Goal: Information Seeking & Learning: Check status

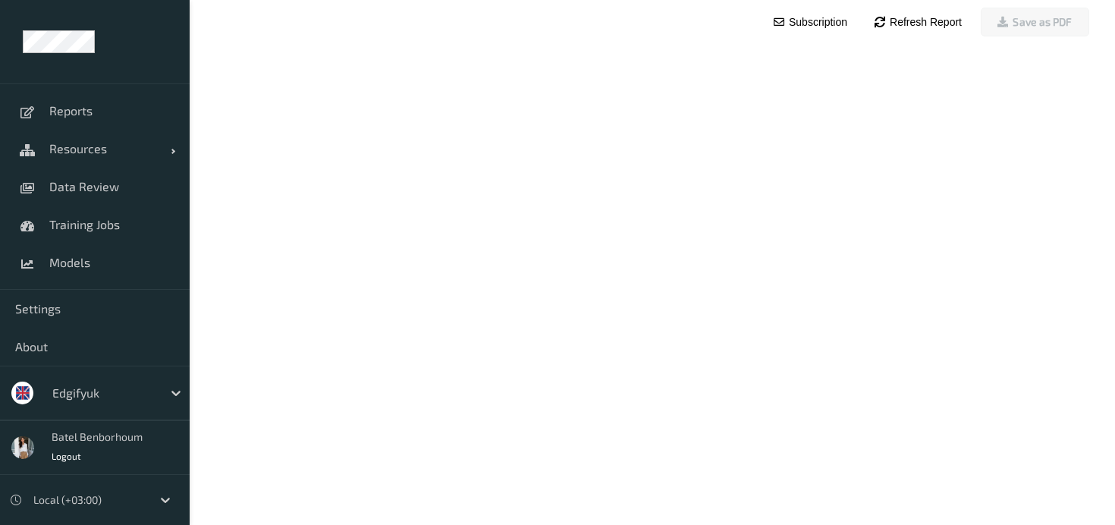
scroll to position [61, 0]
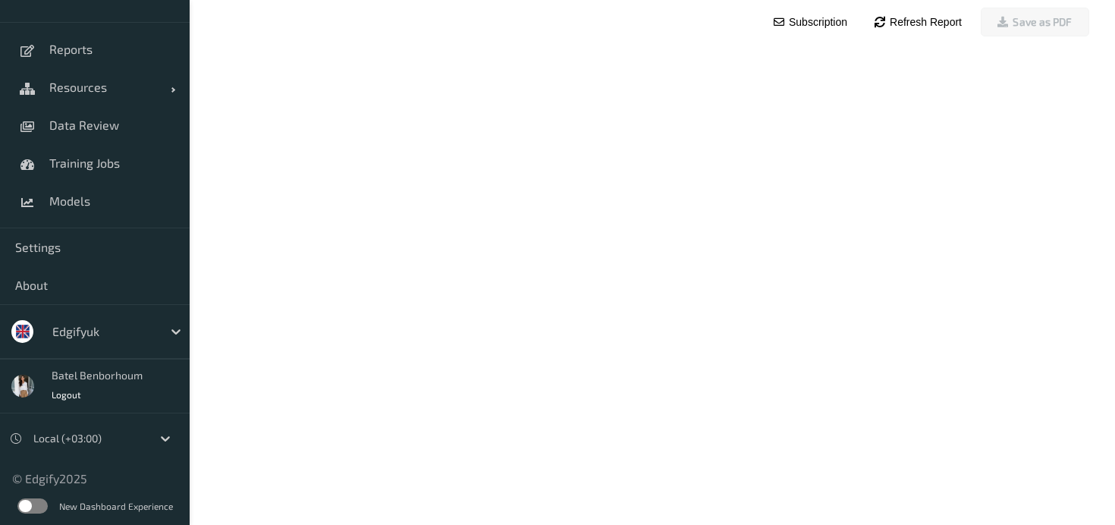
click at [26, 504] on label at bounding box center [32, 505] width 30 height 15
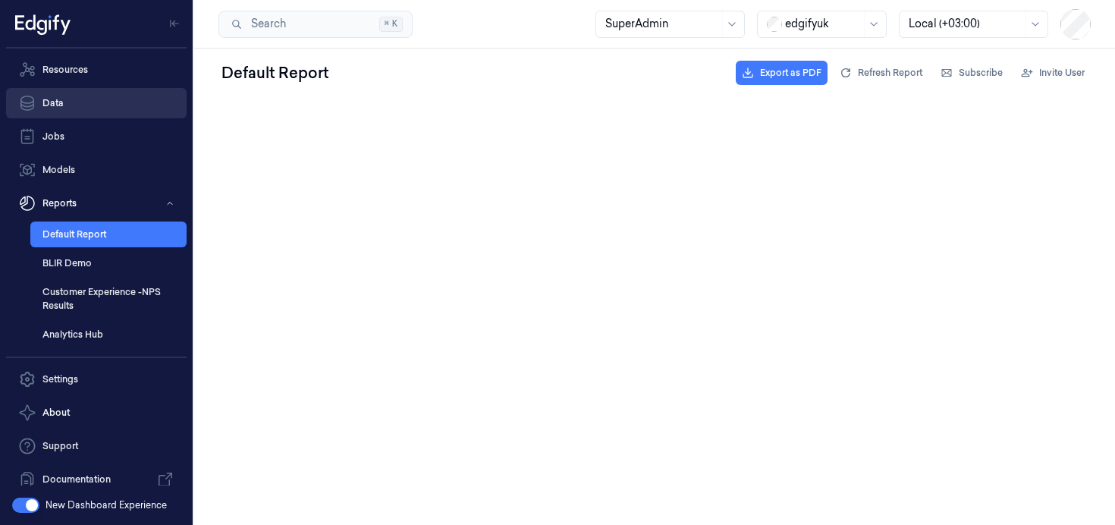
click at [63, 104] on link "Data" at bounding box center [96, 103] width 181 height 30
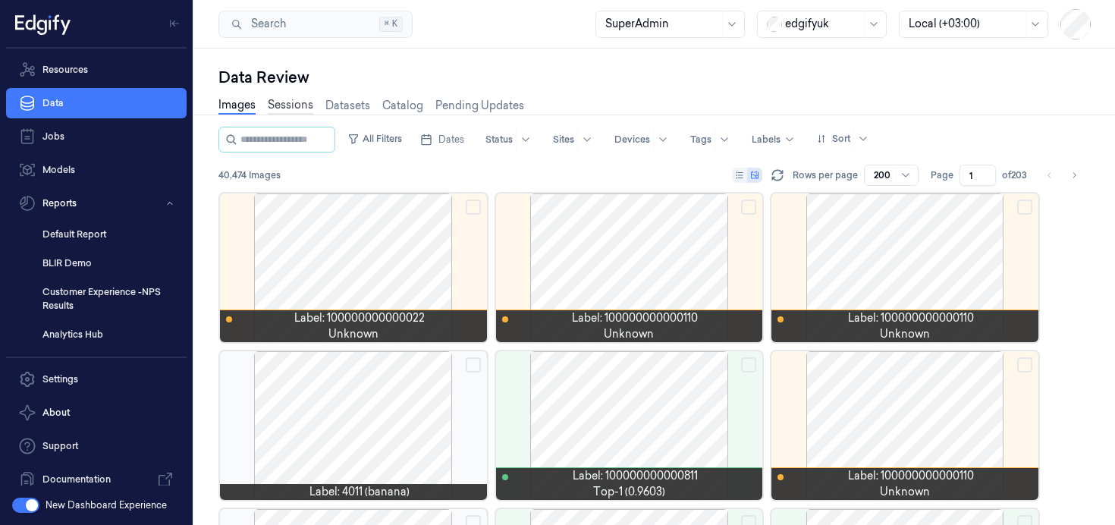
click at [289, 108] on link "Sessions" at bounding box center [291, 105] width 46 height 17
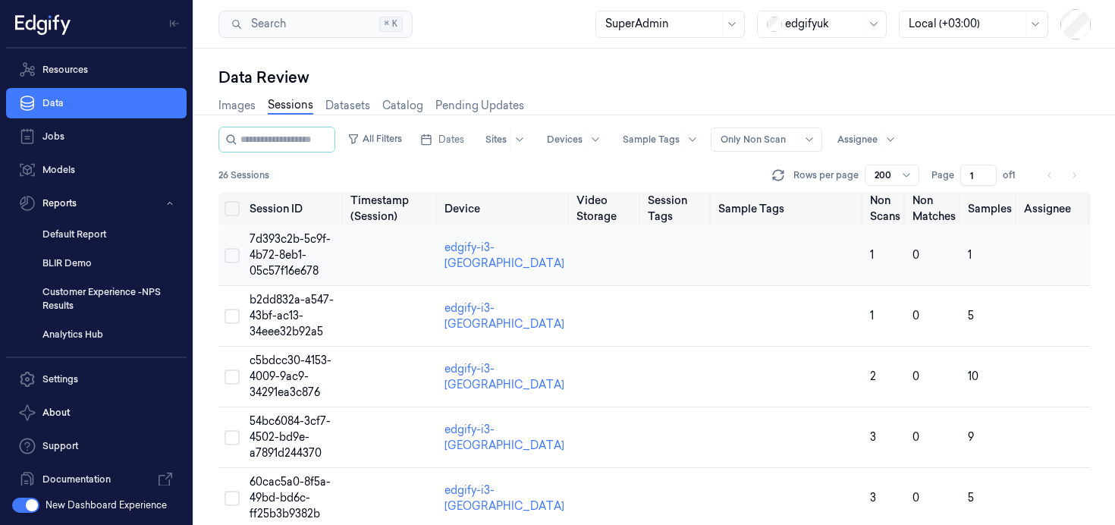
click at [271, 251] on span "7d393c2b-5c9f-4b72-8eb1-05c57f16e678" at bounding box center [290, 255] width 81 height 46
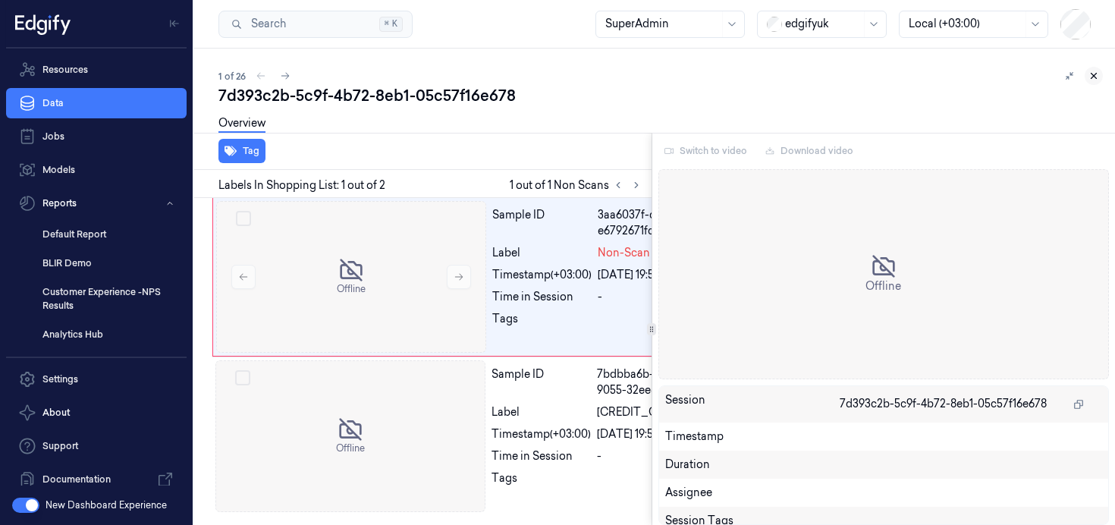
click at [1094, 77] on icon at bounding box center [1093, 76] width 5 height 5
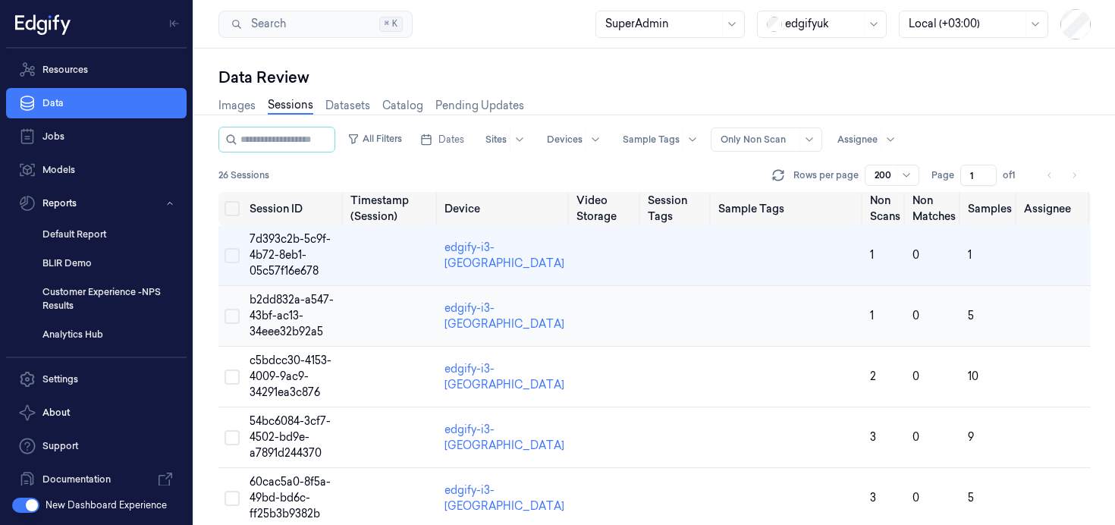
click at [293, 320] on span "b2dd832a-a547-43bf-ac13-34eee32b92a5" at bounding box center [292, 316] width 84 height 46
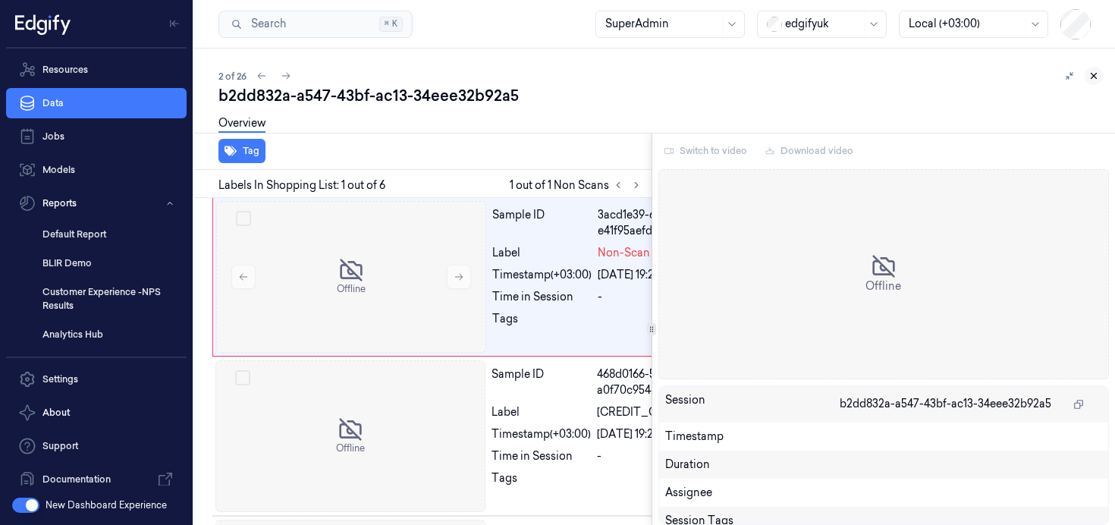
click at [1094, 75] on icon at bounding box center [1093, 76] width 11 height 11
